Goal: Task Accomplishment & Management: Manage account settings

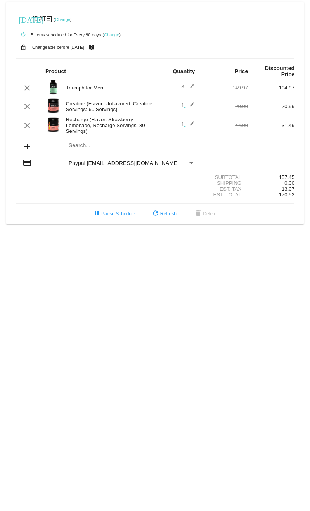
click at [101, 148] on mat-card "[DATE] [DATE] ( Change ) autorenew 5 items scheduled for Every 90 days ( Change…" at bounding box center [154, 113] width 297 height 222
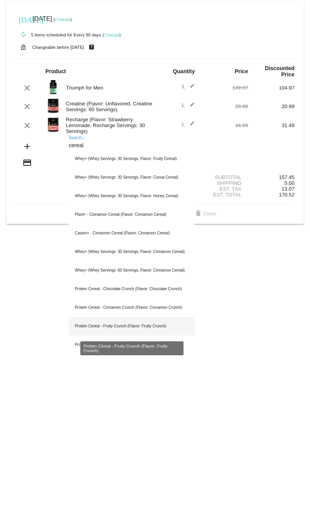
type input "cereal"
click at [131, 327] on div "Protein Cereal - Fruity Crunch (Flavor: Fruity Crunch)" at bounding box center [132, 326] width 126 height 19
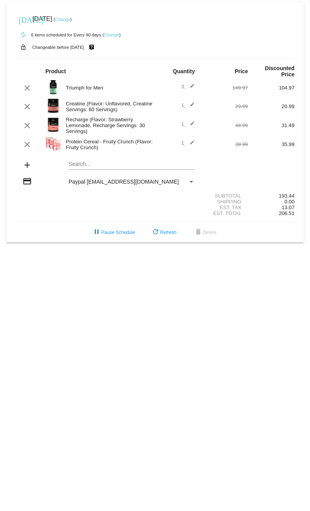
click at [192, 142] on mat-icon "edit" at bounding box center [189, 144] width 9 height 9
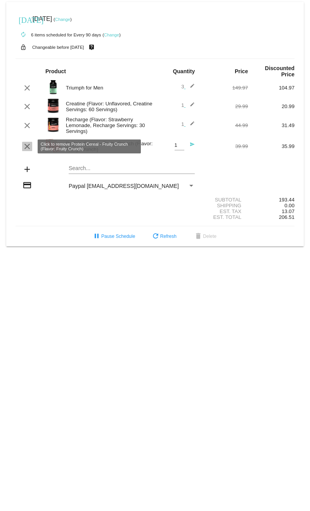
click at [26, 145] on mat-icon "clear" at bounding box center [26, 146] width 9 height 9
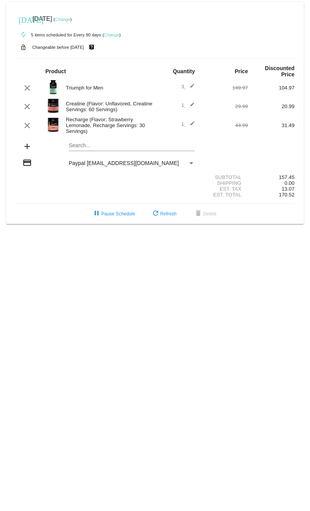
click at [101, 144] on mat-card "today Nov 14 2025 ( Change ) autorenew 5 items scheduled for Every 90 days ( Ch…" at bounding box center [154, 113] width 297 height 222
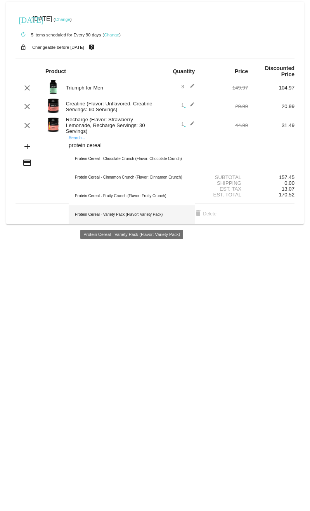
type input "protein cereal"
click at [105, 215] on div "Protein Cereal - Variety Pack (Flavor: Variety Pack)" at bounding box center [132, 214] width 126 height 19
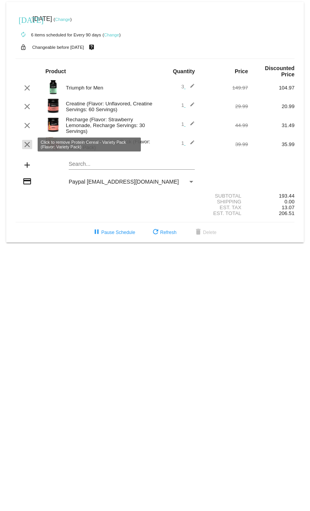
click at [24, 145] on mat-icon "clear" at bounding box center [26, 144] width 9 height 9
